Goal: Browse casually

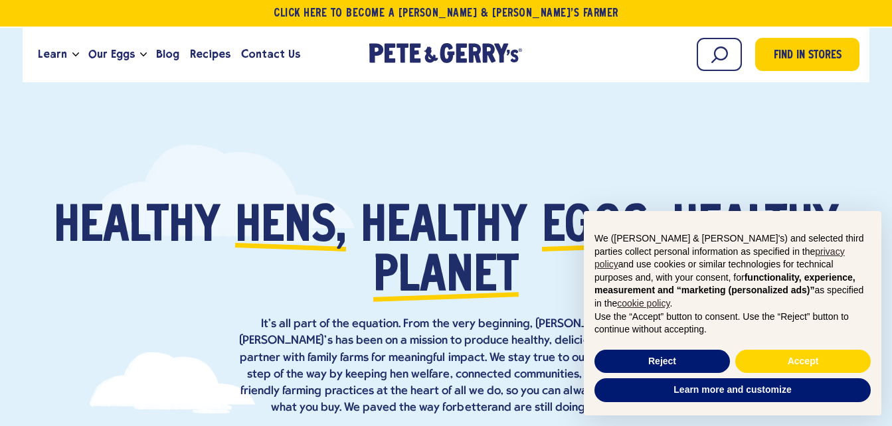
click at [845, 188] on div "Healthy [GEOGRAPHIC_DATA], healthy eggs, healthy planet It’s all part of the eq…" at bounding box center [446, 391] width 892 height 562
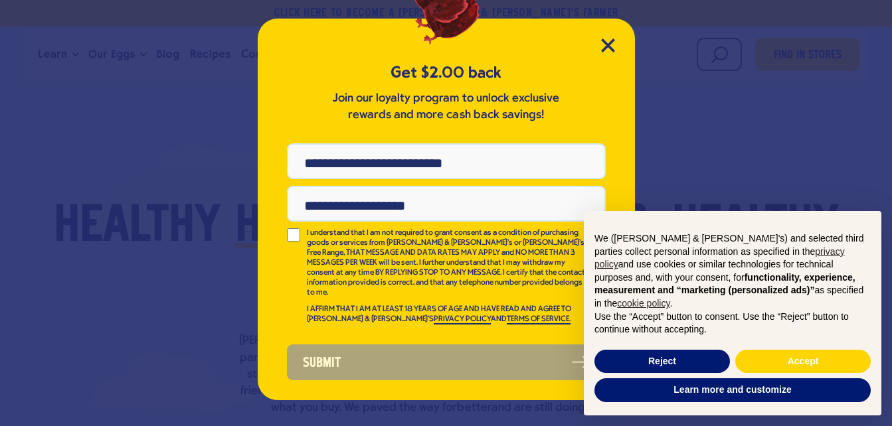
click at [643, 41] on div "Get $2.00 back Join our loyalty program to unlock exclusive rewards and more ca…" at bounding box center [446, 209] width 398 height 403
click at [649, 46] on div "Get $2.00 back Join our loyalty program to unlock exclusive rewards and more ca…" at bounding box center [446, 213] width 892 height 426
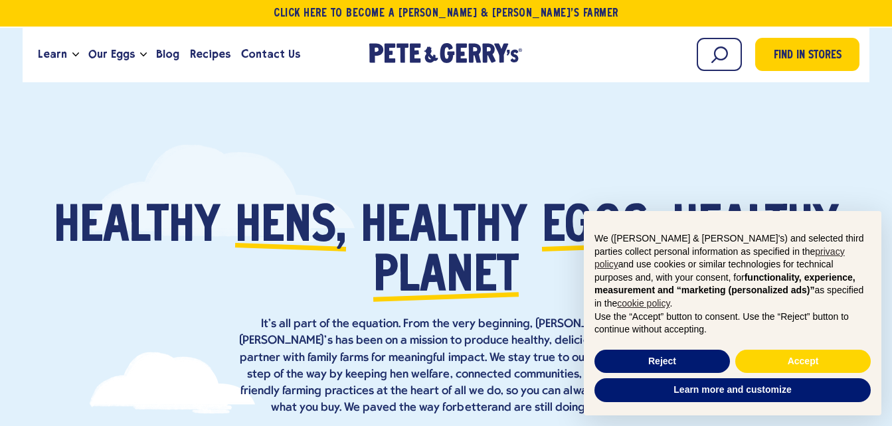
click at [649, 46] on div "Begin typing to search. Search Find in Stores" at bounding box center [699, 55] width 320 height 36
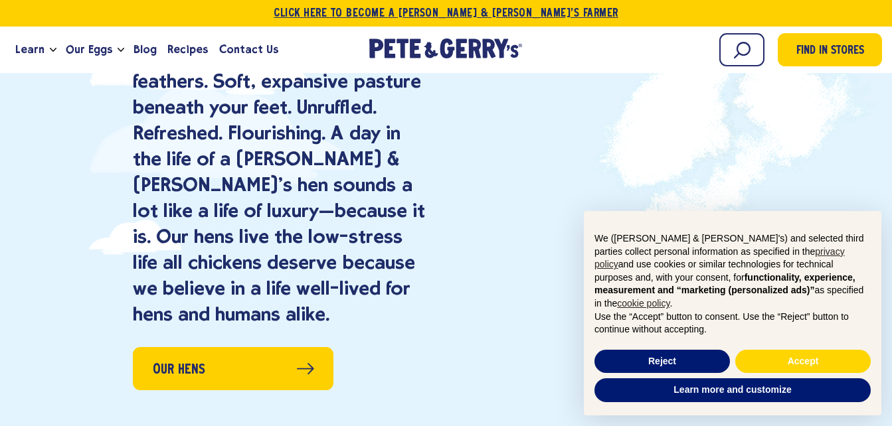
scroll to position [1209, 0]
